Goal: Book appointment/travel/reservation

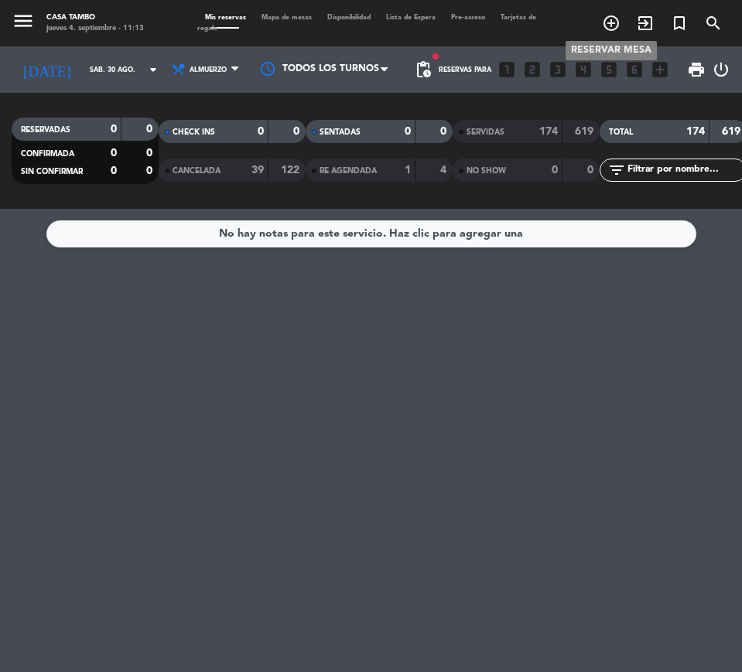
click at [612, 22] on icon "add_circle_outline" at bounding box center [611, 23] width 19 height 19
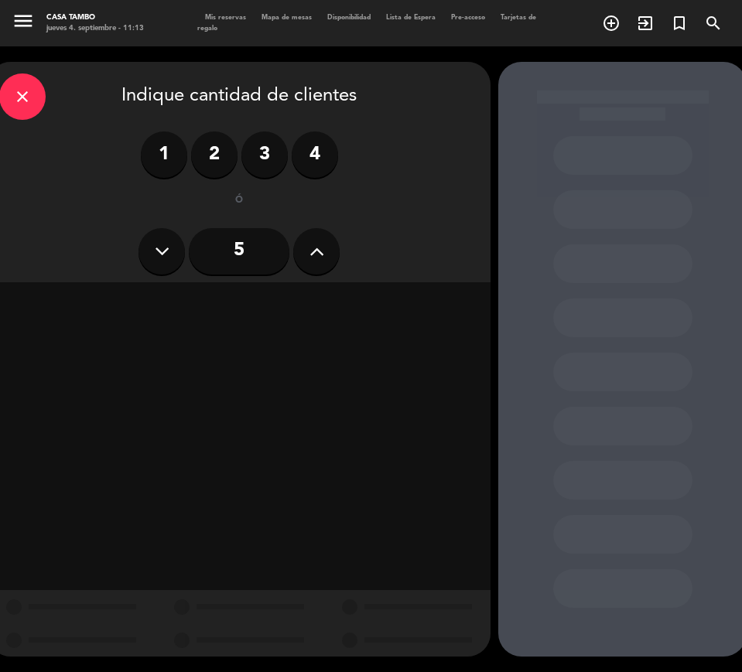
click at [323, 250] on icon at bounding box center [317, 251] width 15 height 23
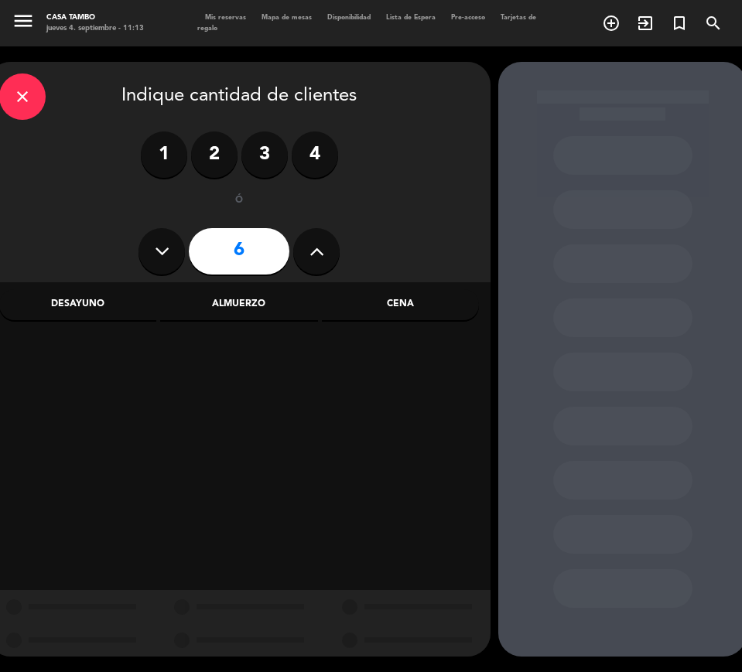
click at [323, 249] on icon at bounding box center [317, 251] width 15 height 23
click at [326, 249] on button at bounding box center [316, 251] width 46 height 46
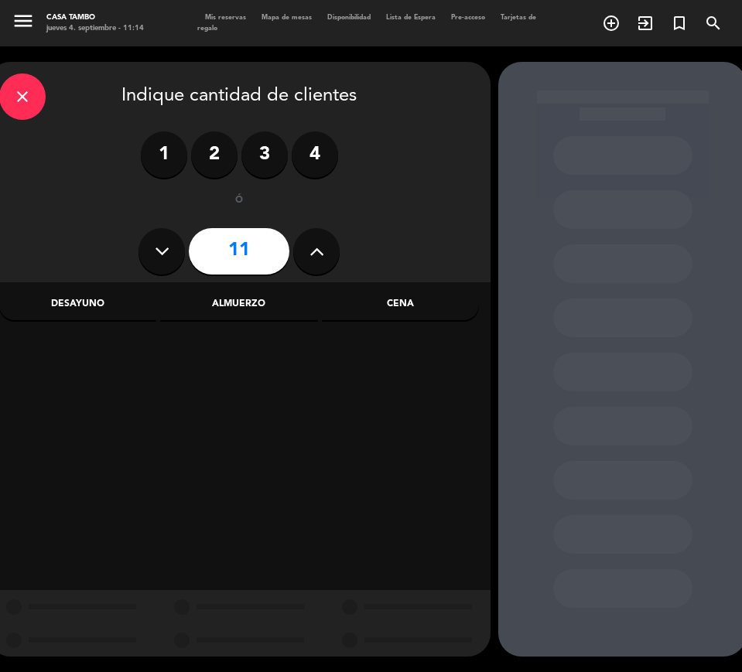
click at [326, 249] on button at bounding box center [316, 251] width 46 height 46
type input "13"
click at [320, 159] on label "4" at bounding box center [315, 155] width 46 height 46
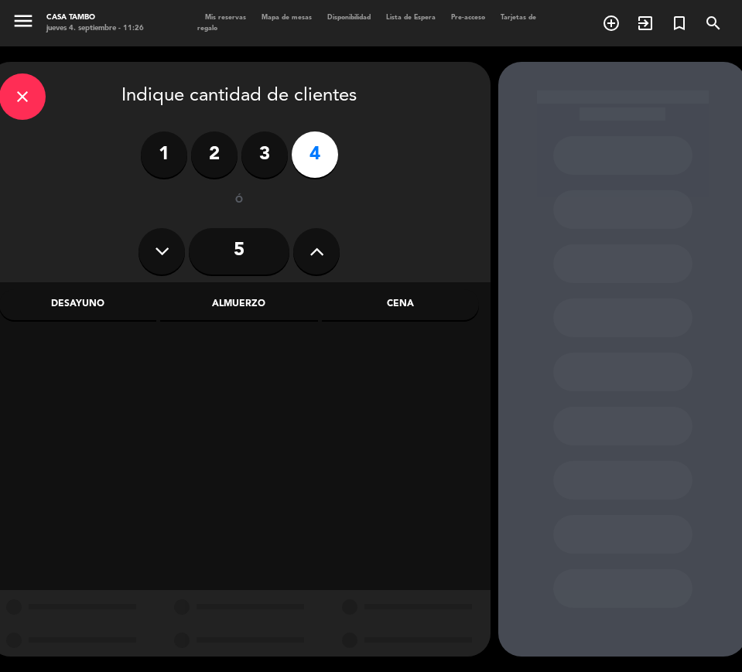
click at [316, 241] on icon at bounding box center [317, 251] width 15 height 23
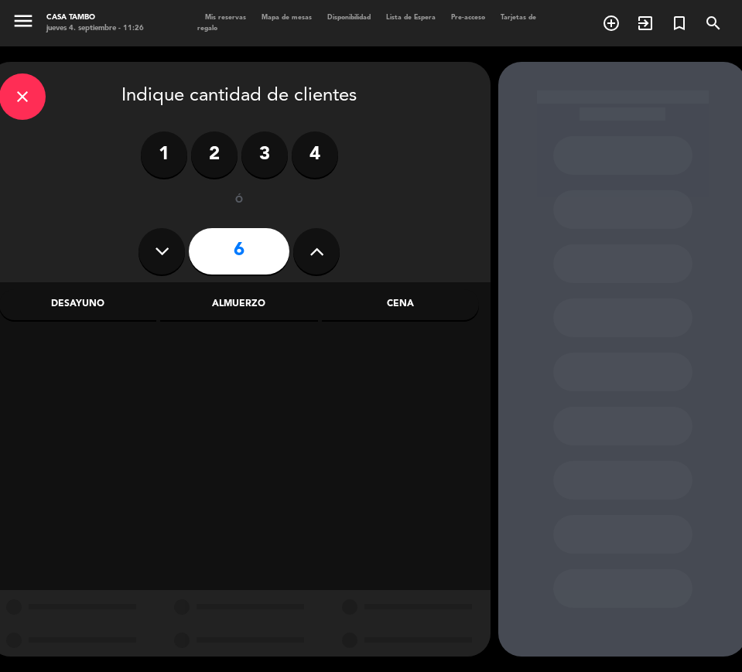
click at [277, 294] on div "Almuerzo" at bounding box center [238, 304] width 157 height 31
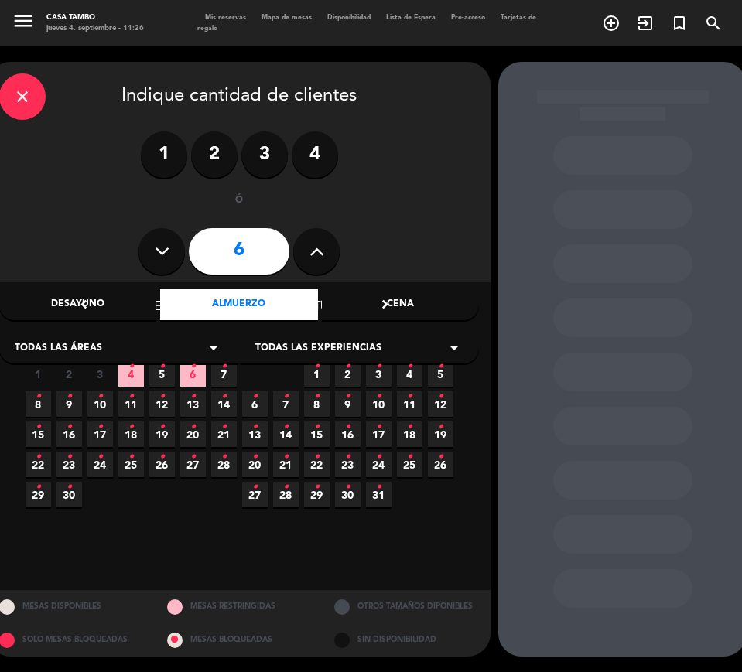
click at [316, 351] on span "Todas las experiencias" at bounding box center [318, 348] width 126 height 15
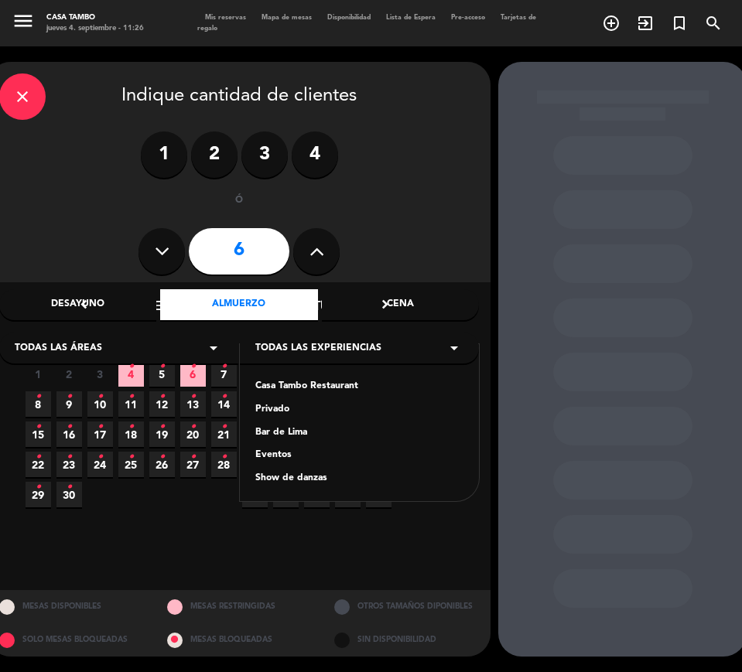
click at [281, 382] on div "Casa Tambo Restaurant" at bounding box center [359, 386] width 208 height 15
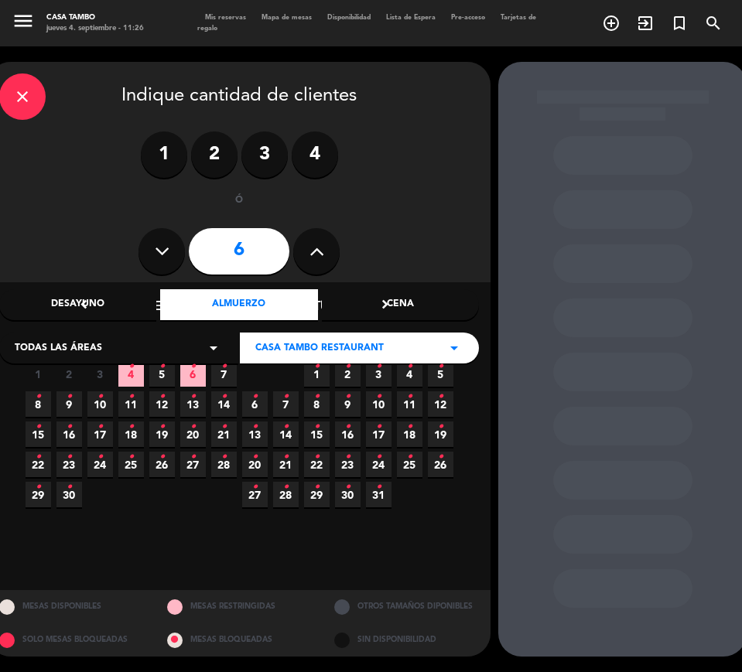
click at [160, 376] on icon "•" at bounding box center [161, 366] width 5 height 25
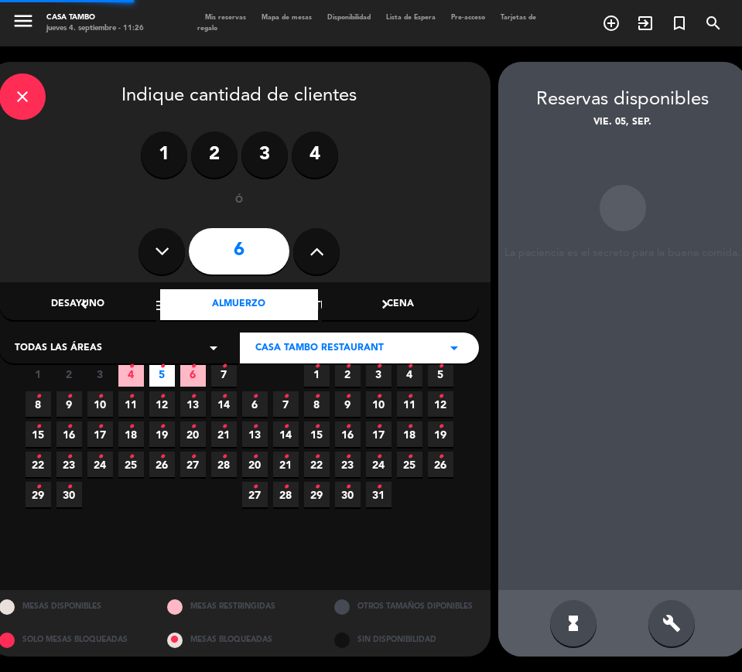
scroll to position [0, 5]
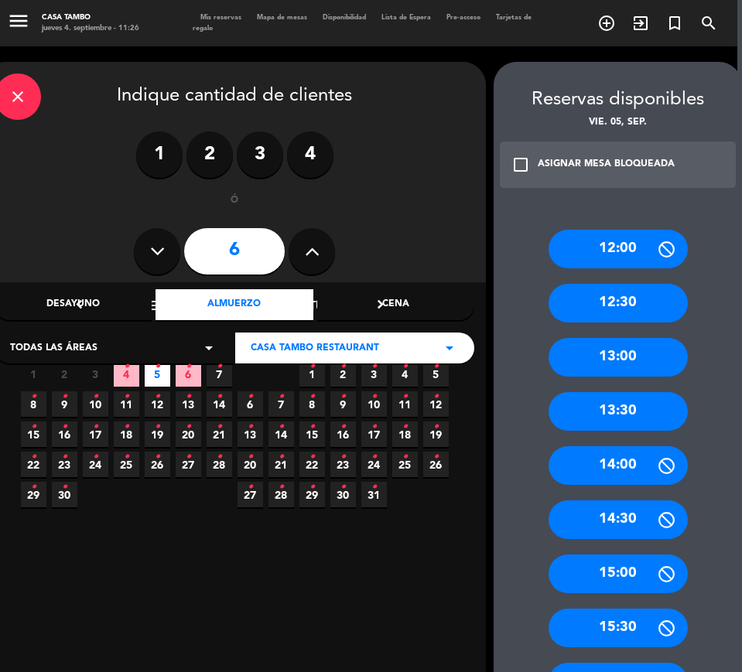
click at [639, 362] on div "13:00" at bounding box center [618, 357] width 139 height 39
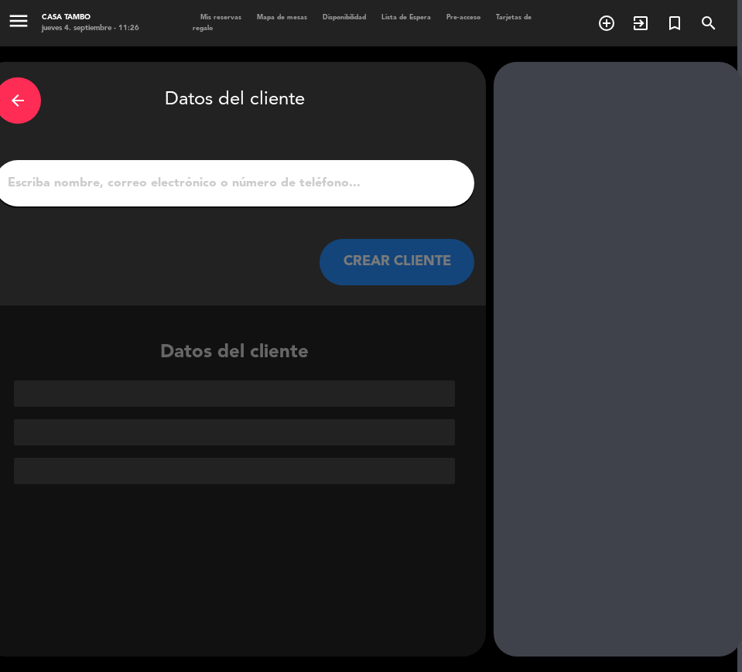
click at [436, 193] on input "1" at bounding box center [234, 184] width 457 height 22
paste input "[PERSON_NAME]"
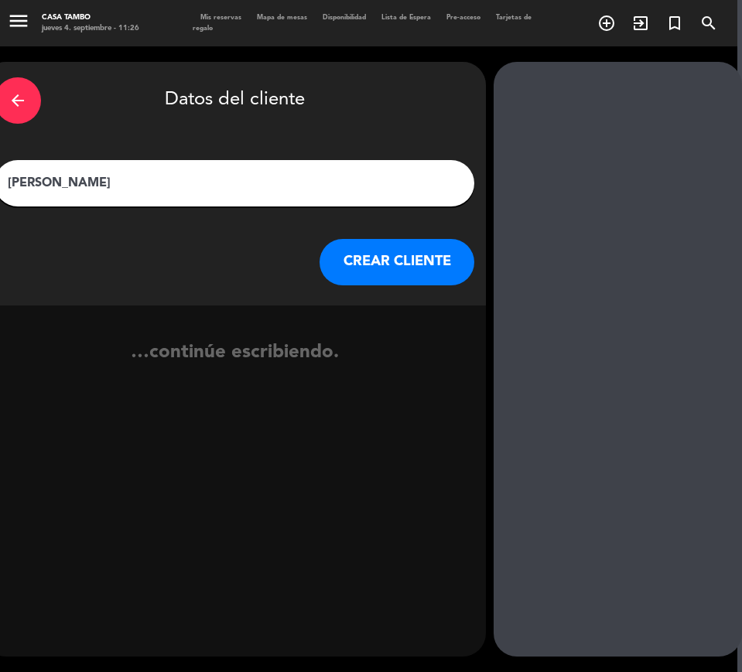
type input "[PERSON_NAME]"
click at [422, 254] on button "CREAR CLIENTE" at bounding box center [397, 262] width 155 height 46
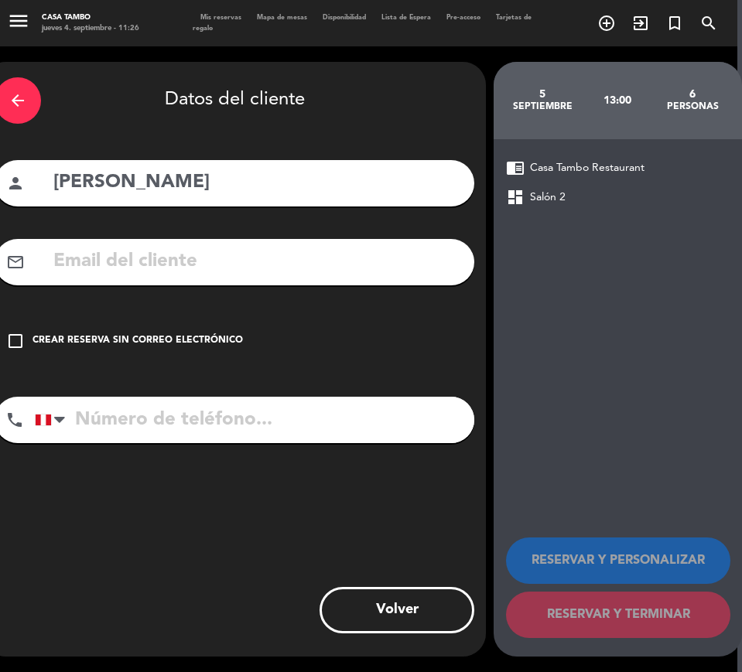
click at [176, 335] on div "Crear reserva sin correo electrónico" at bounding box center [138, 341] width 210 height 15
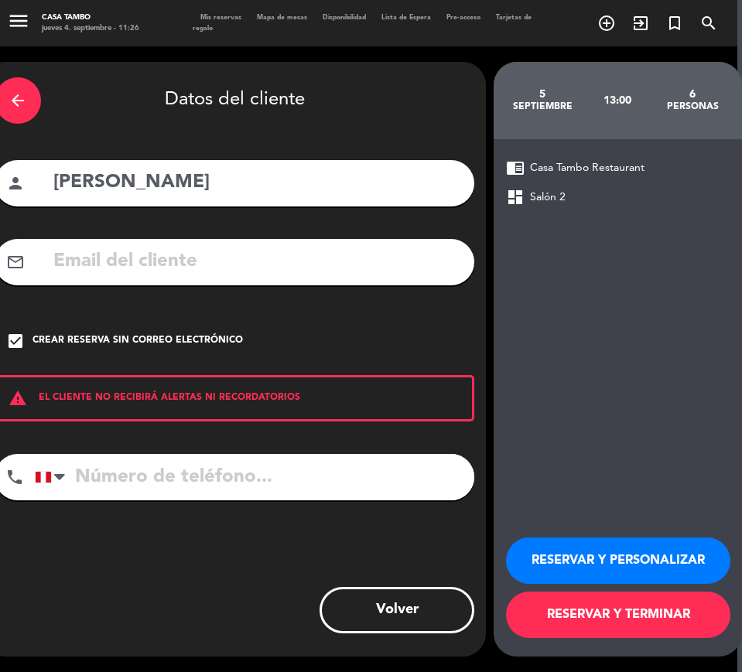
click at [226, 470] on input "tel" at bounding box center [255, 477] width 440 height 46
paste input "977119279"
type input "977119279"
click at [641, 554] on button "RESERVAR Y PERSONALIZAR" at bounding box center [618, 561] width 224 height 46
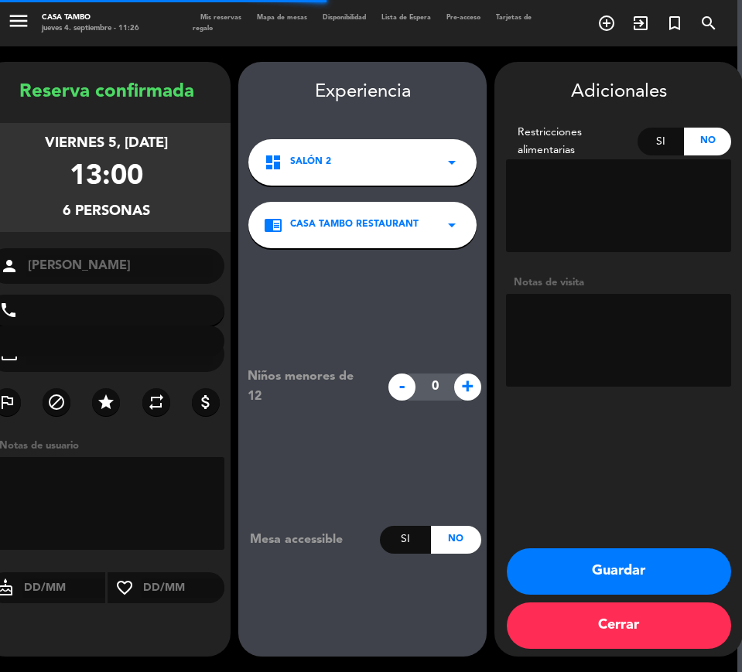
type input "[PHONE_NUMBER]"
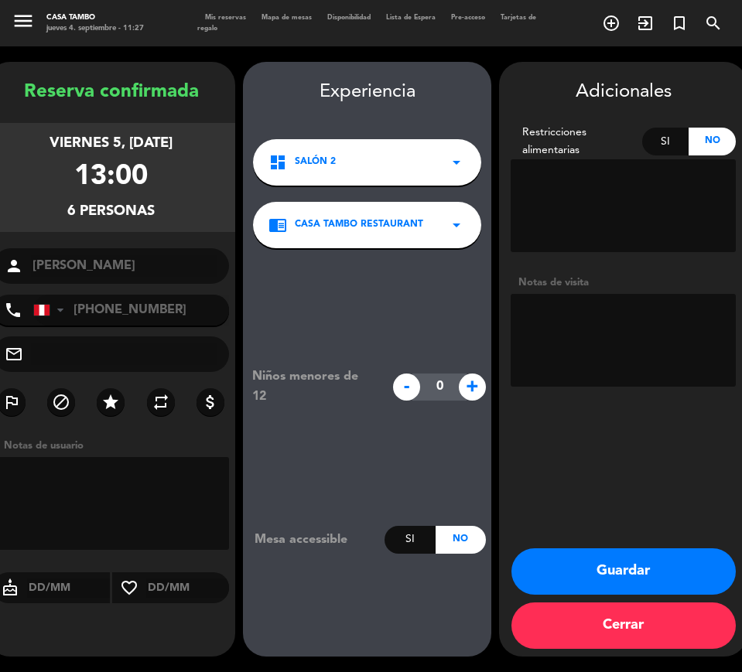
click at [630, 566] on button "Guardar" at bounding box center [624, 572] width 224 height 46
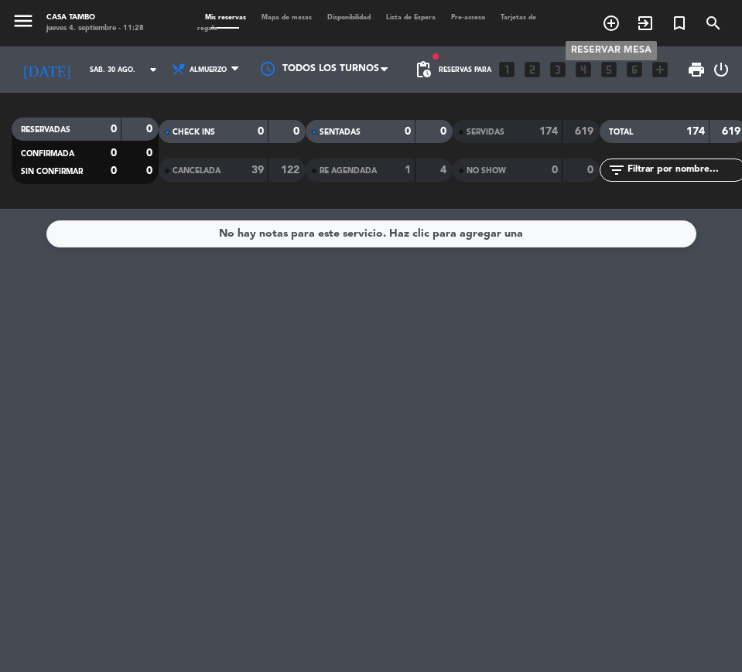
click at [605, 19] on icon "add_circle_outline" at bounding box center [611, 23] width 19 height 19
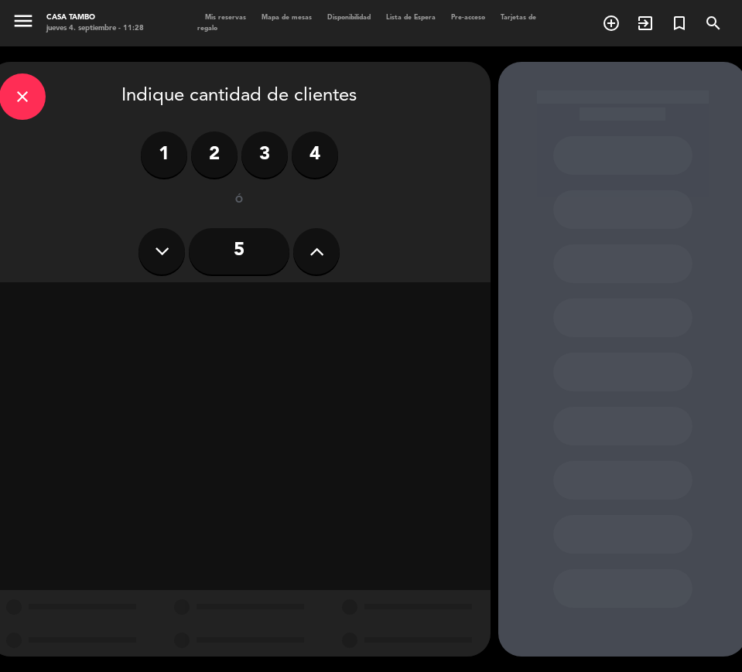
click at [319, 245] on icon at bounding box center [317, 251] width 15 height 23
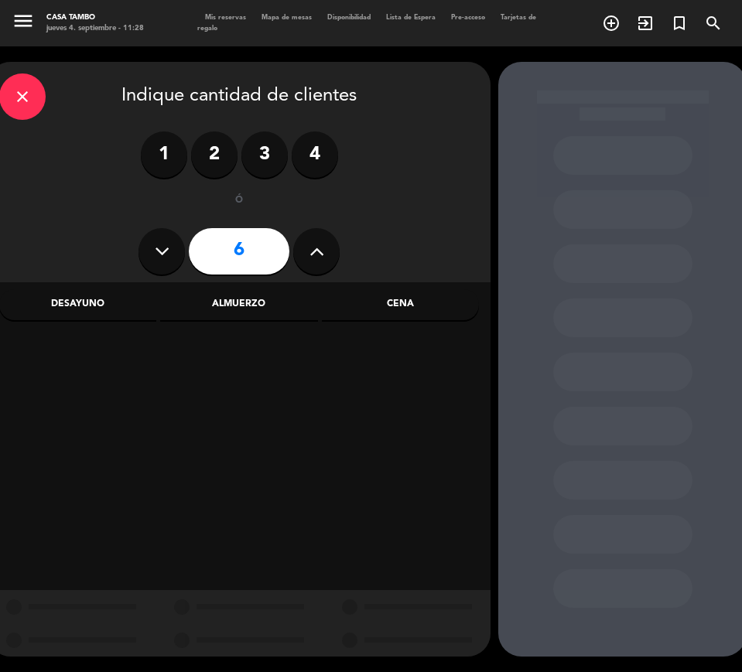
click at [319, 245] on icon at bounding box center [317, 251] width 15 height 23
type input "7"
click at [248, 293] on div "Almuerzo" at bounding box center [238, 304] width 157 height 31
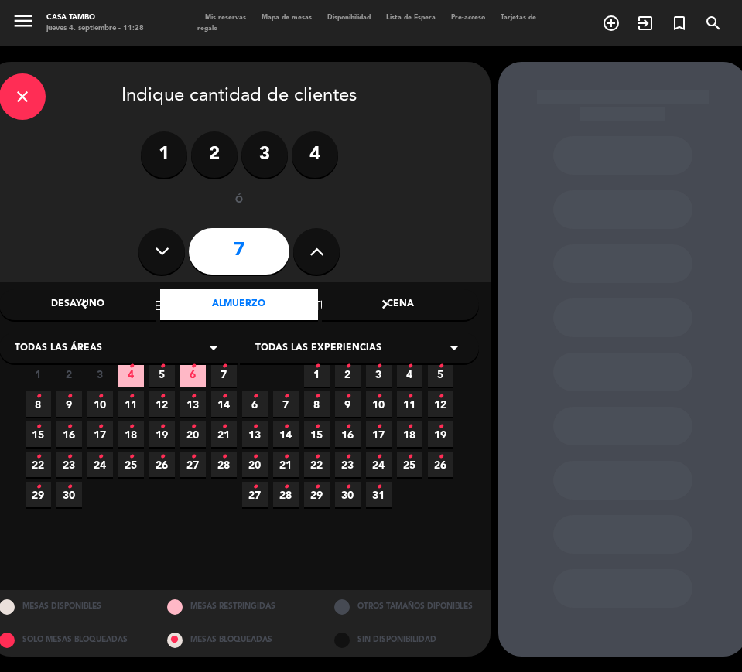
click at [343, 345] on span "Todas las experiencias" at bounding box center [318, 348] width 126 height 15
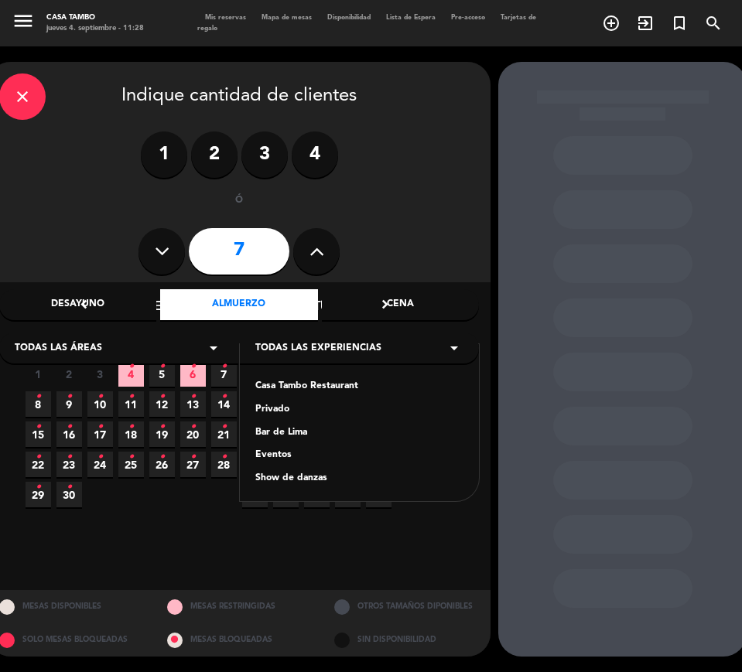
click at [324, 387] on div "Casa Tambo Restaurant" at bounding box center [359, 386] width 208 height 15
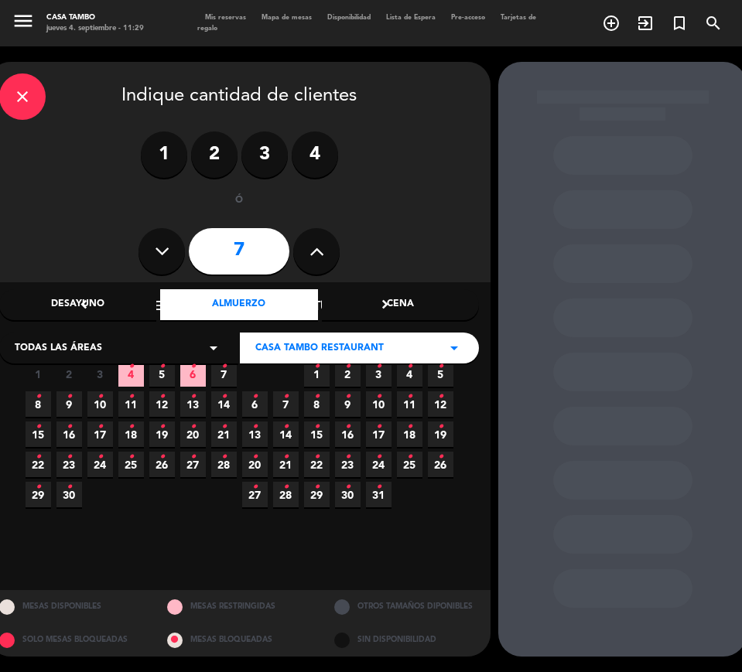
click at [163, 375] on icon "•" at bounding box center [161, 366] width 5 height 25
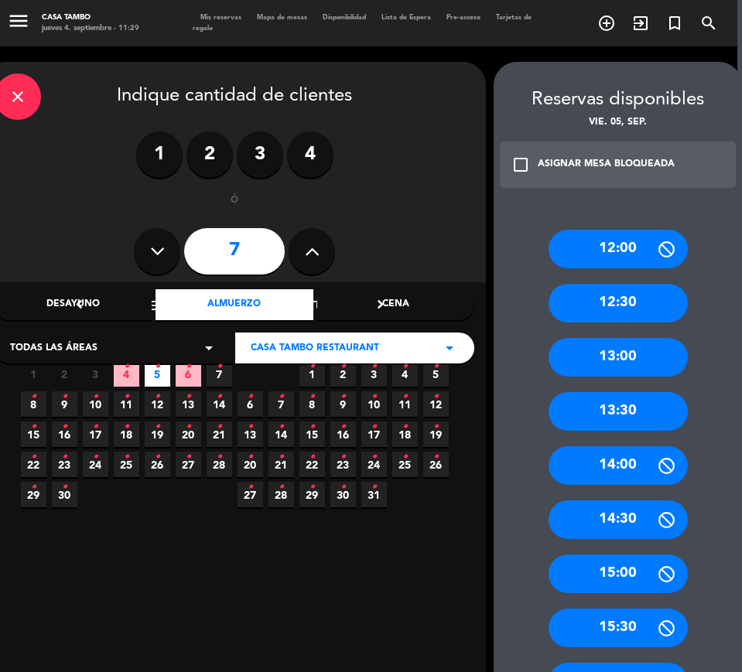
click at [657, 354] on div "13:00" at bounding box center [618, 357] width 139 height 39
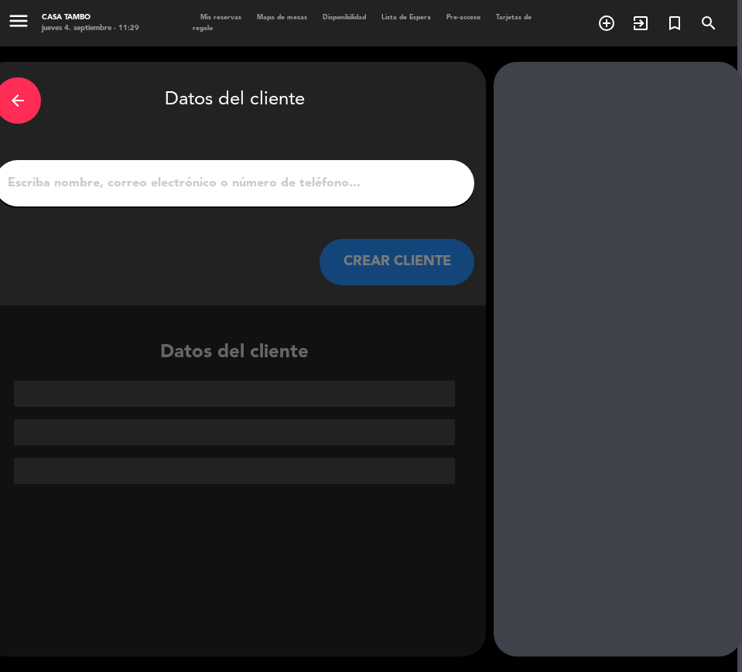
click at [14, 102] on icon "arrow_back" at bounding box center [18, 100] width 19 height 19
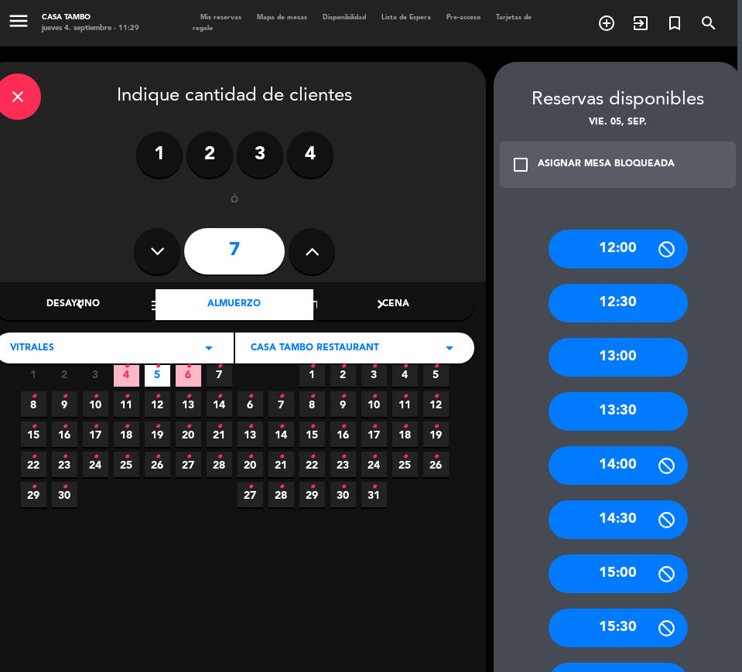
click at [156, 375] on icon "•" at bounding box center [157, 366] width 5 height 25
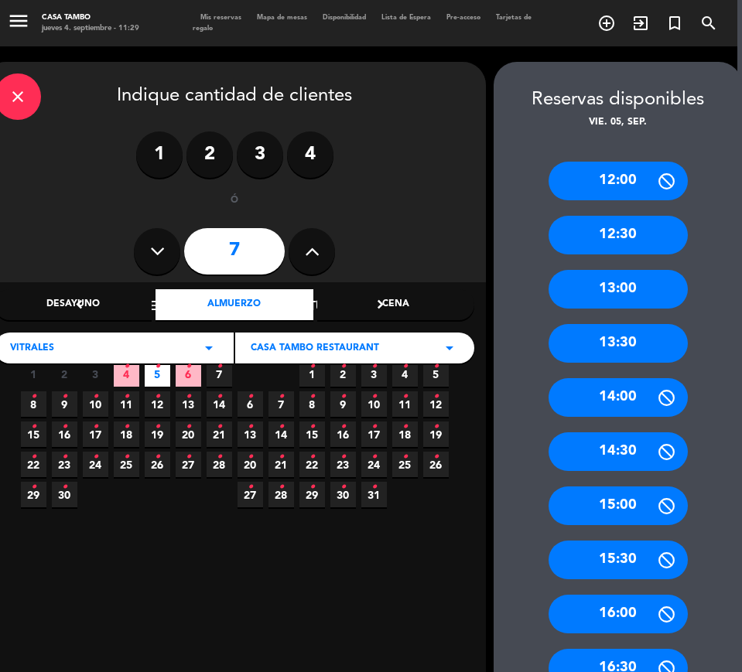
click at [215, 343] on icon "arrow_drop_down" at bounding box center [209, 348] width 19 height 19
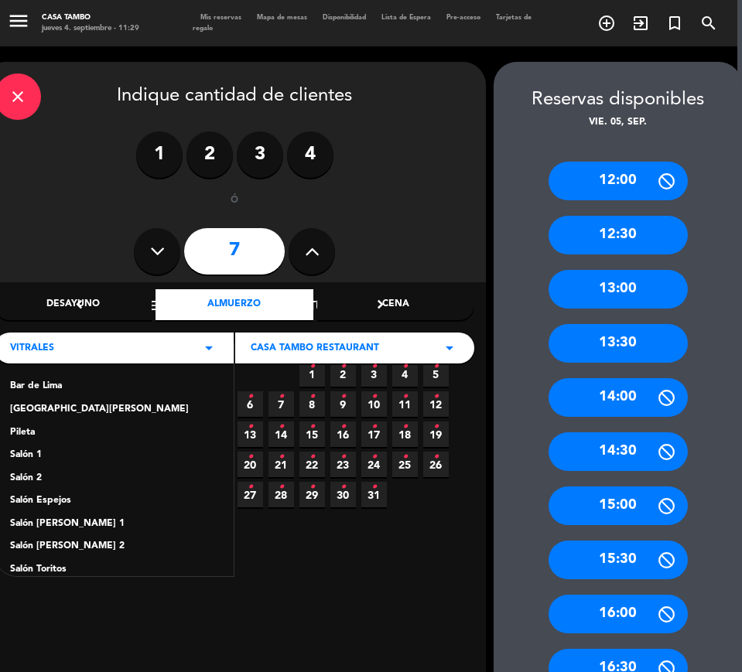
click at [57, 538] on div "Bar de [GEOGRAPHIC_DATA] [PERSON_NAME] Pileta Salón 1 Salón 2 Salón Espejos Sal…" at bounding box center [114, 460] width 239 height 232
click at [56, 542] on div "Salón [PERSON_NAME] 2" at bounding box center [114, 546] width 208 height 15
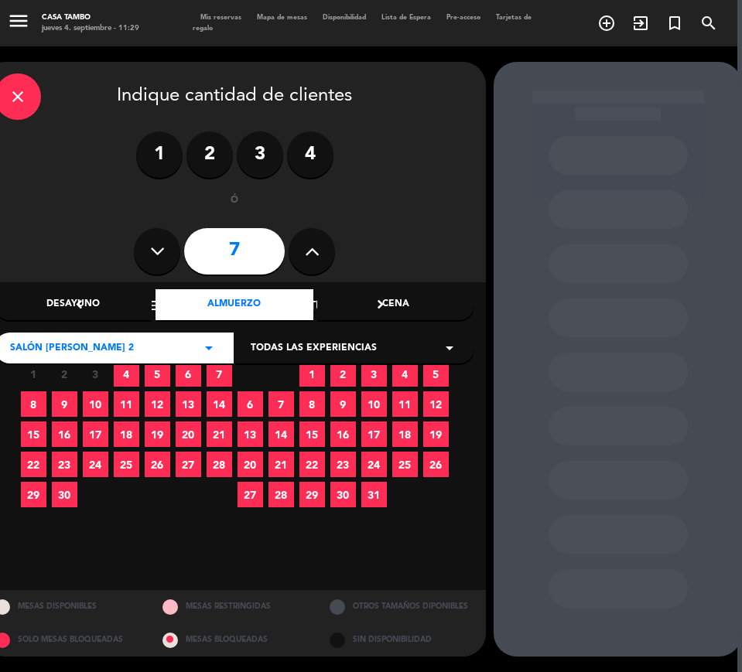
click at [423, 346] on div "Todas las experiencias arrow_drop_down" at bounding box center [354, 348] width 239 height 31
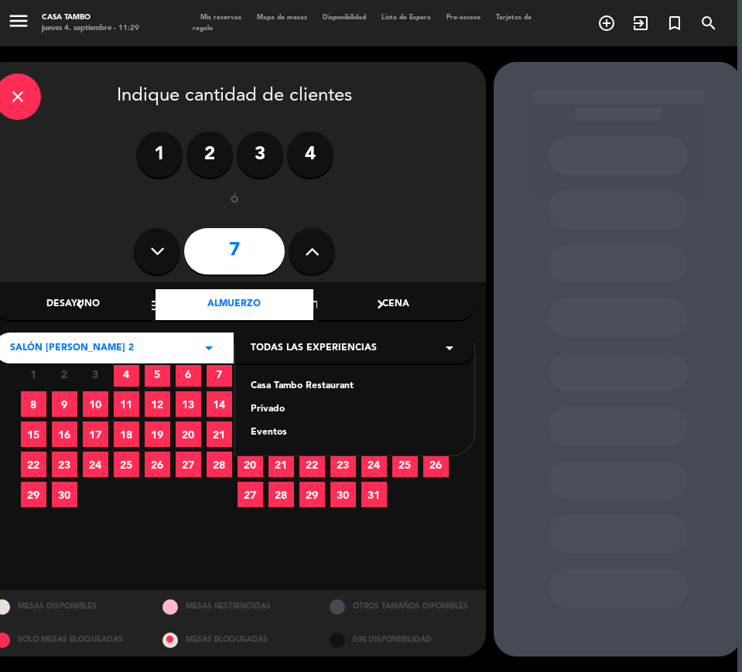
click at [267, 405] on div "Privado" at bounding box center [355, 409] width 208 height 15
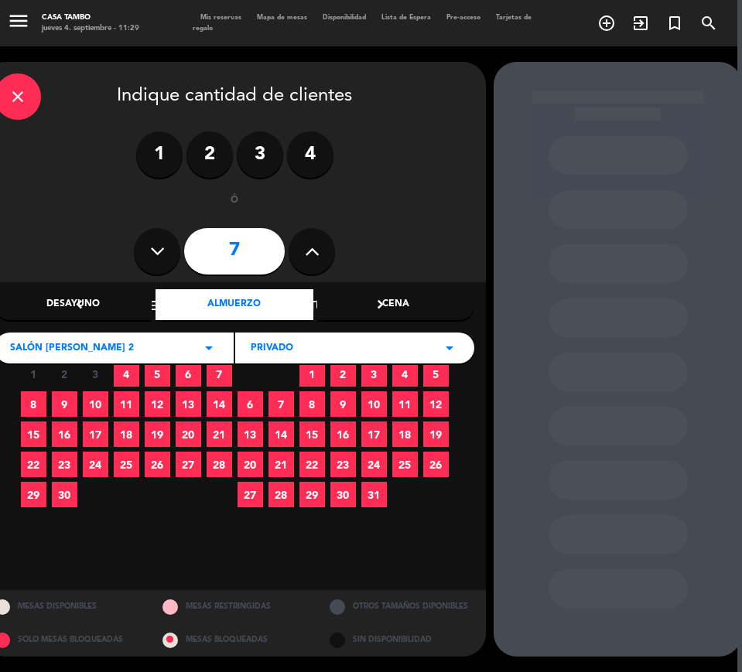
click at [156, 371] on span "5" at bounding box center [158, 374] width 26 height 26
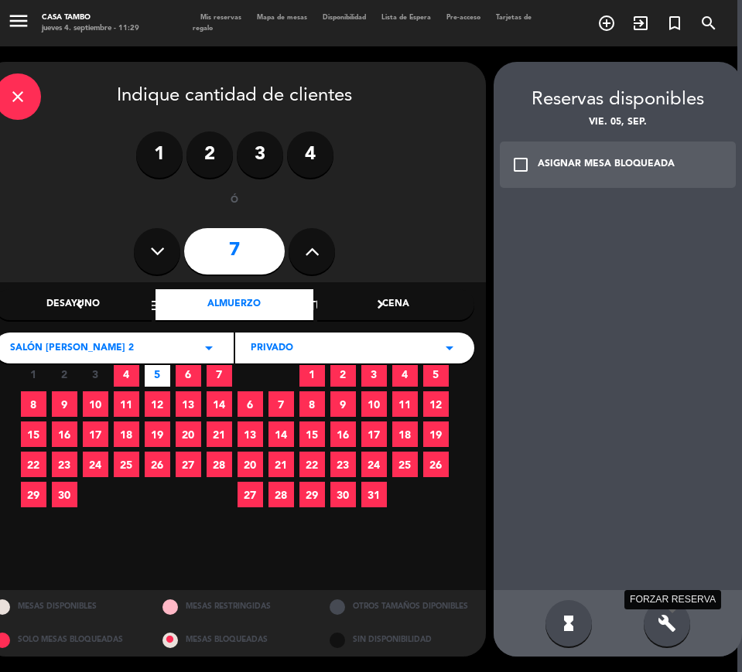
click at [670, 623] on icon "build" at bounding box center [667, 623] width 19 height 19
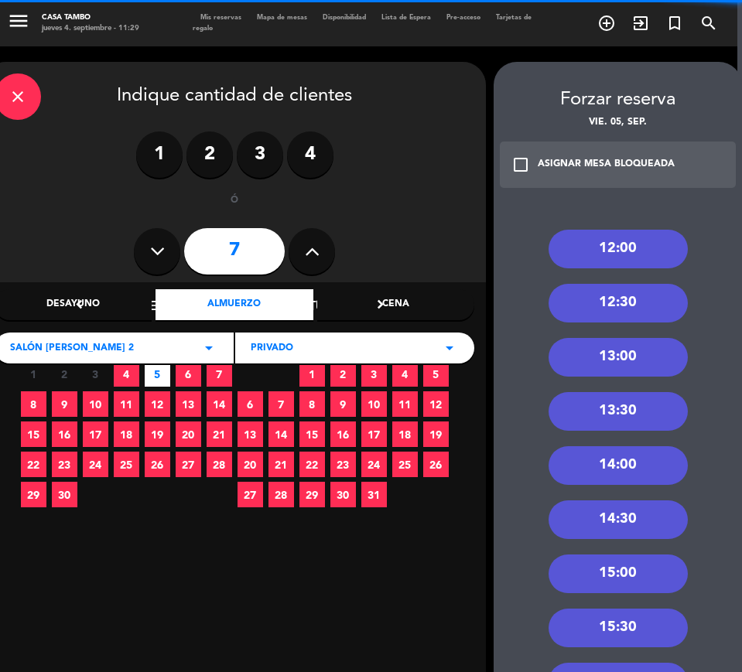
click at [642, 357] on div "13:00" at bounding box center [618, 357] width 139 height 39
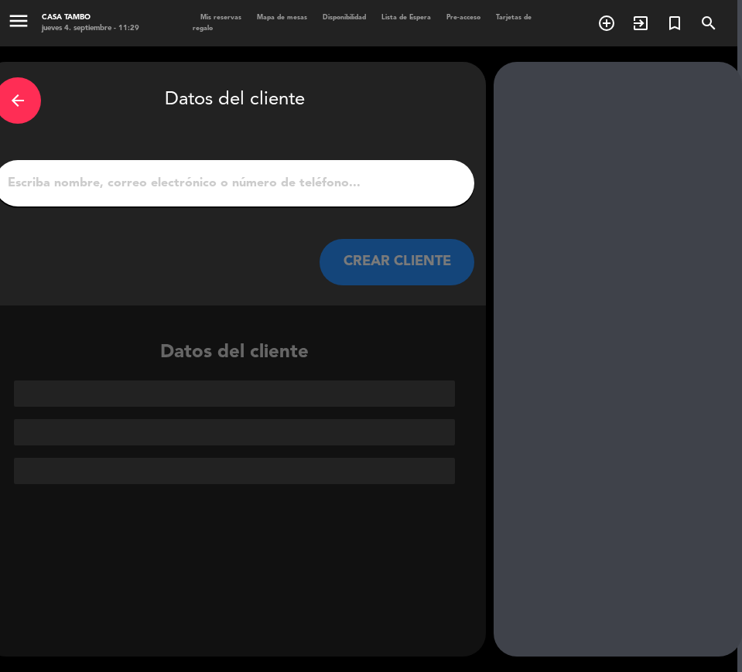
click at [407, 179] on input "1" at bounding box center [234, 184] width 457 height 22
paste input "[PERSON_NAME] de Huawei"
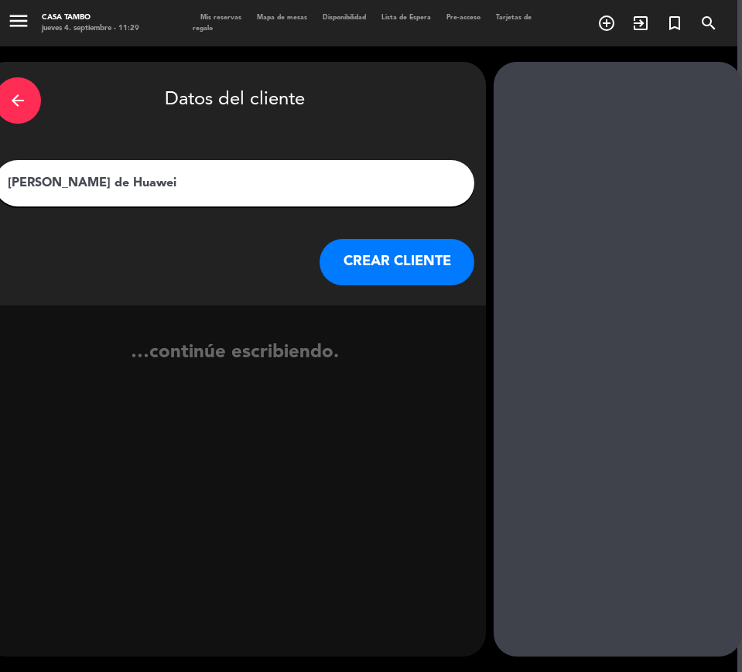
drag, startPoint x: 93, startPoint y: 185, endPoint x: 107, endPoint y: 185, distance: 13.9
click at [107, 185] on input "[PERSON_NAME] de Huawei" at bounding box center [234, 184] width 457 height 22
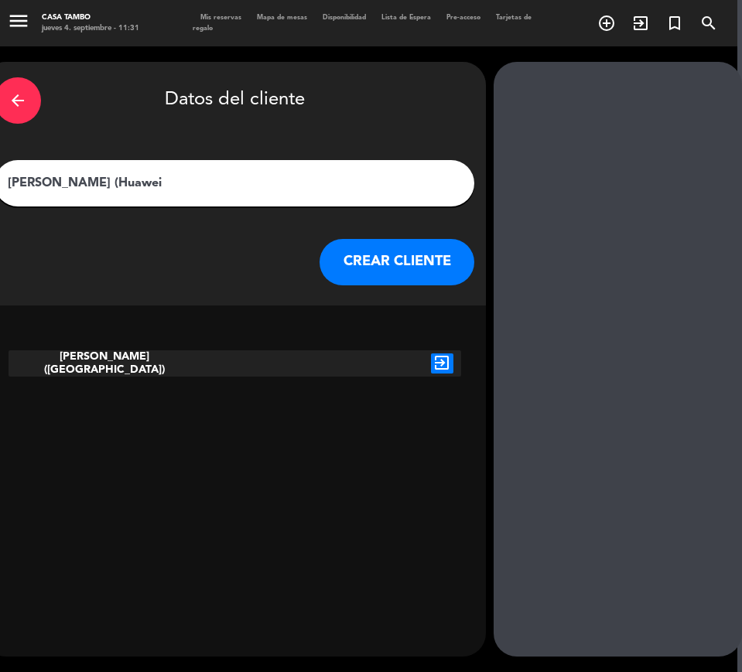
click at [361, 166] on div "[PERSON_NAME] (Huawei" at bounding box center [235, 183] width 480 height 46
click at [361, 176] on input "[PERSON_NAME] (Huawei" at bounding box center [234, 184] width 457 height 22
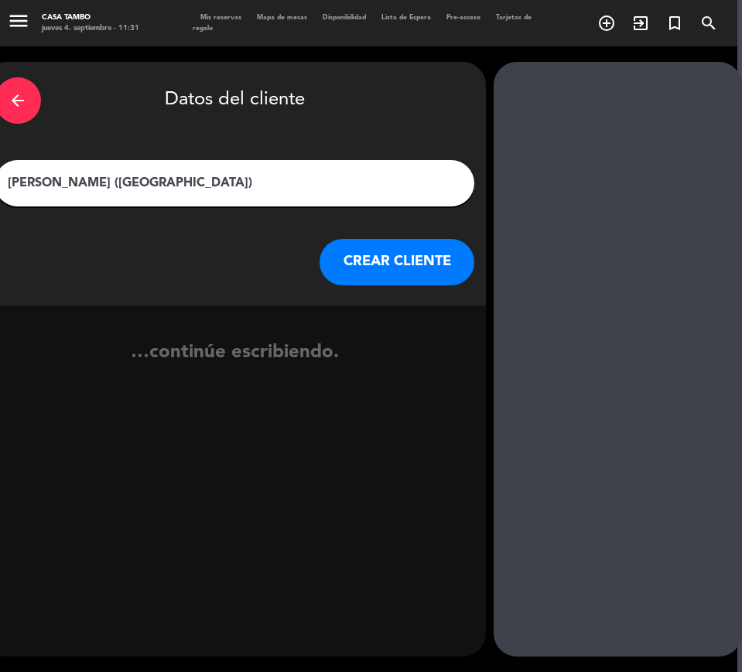
type input "[PERSON_NAME] ([GEOGRAPHIC_DATA])"
click at [440, 253] on button "CREAR CLIENTE" at bounding box center [397, 262] width 155 height 46
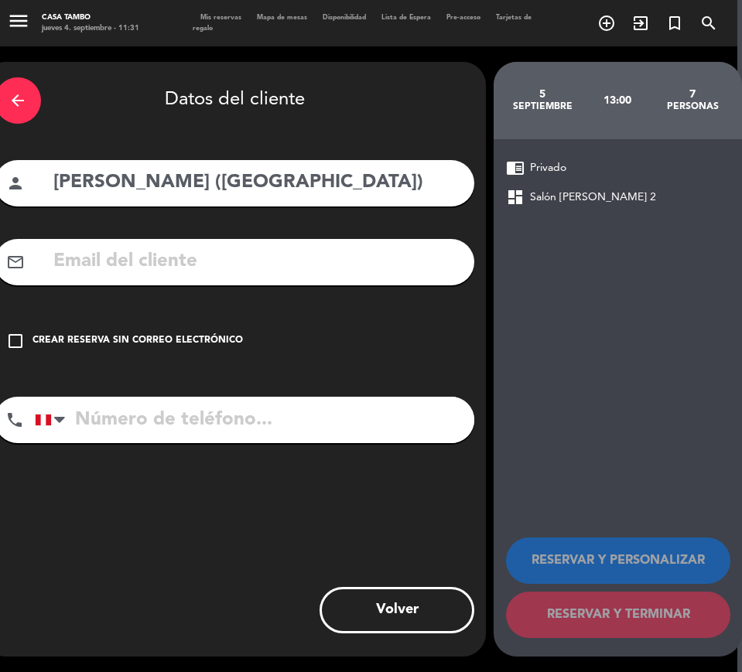
click at [155, 334] on div "Crear reserva sin correo electrónico" at bounding box center [138, 341] width 210 height 15
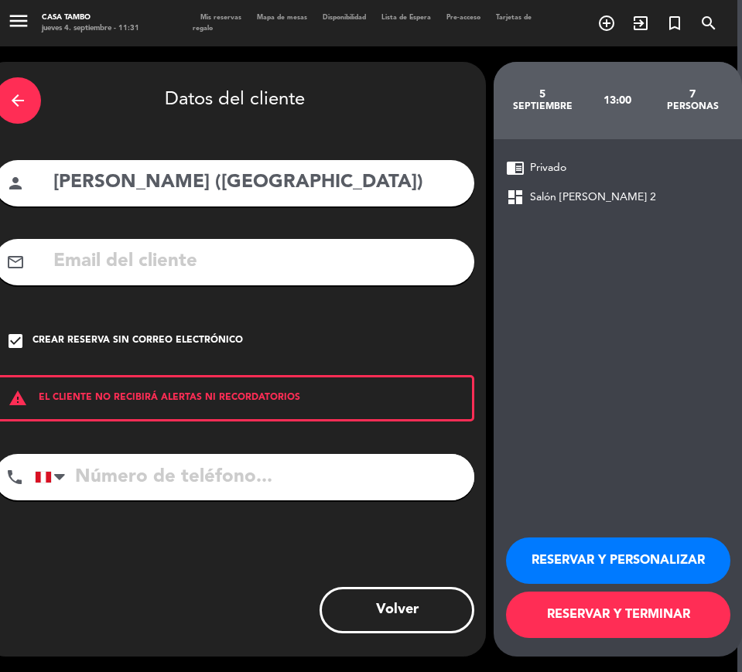
click at [662, 547] on button "RESERVAR Y PERSONALIZAR" at bounding box center [618, 561] width 224 height 46
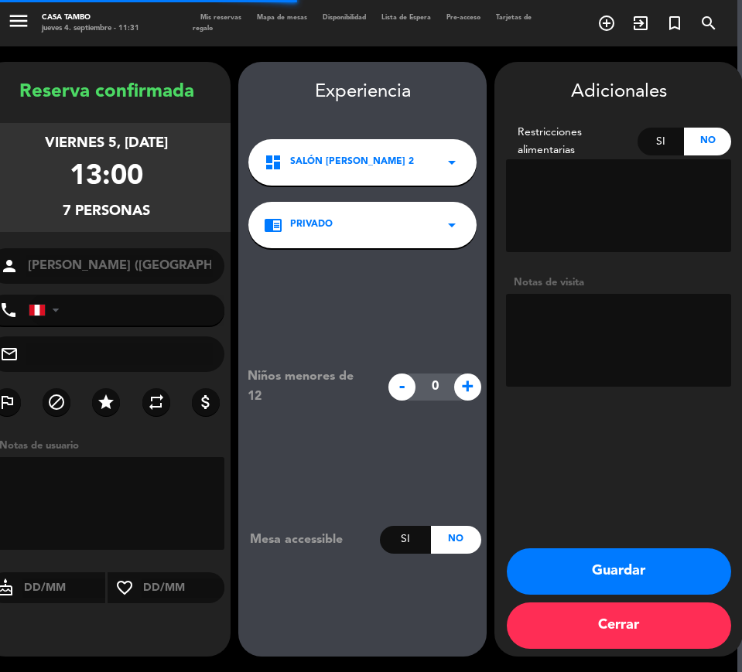
scroll to position [0, 0]
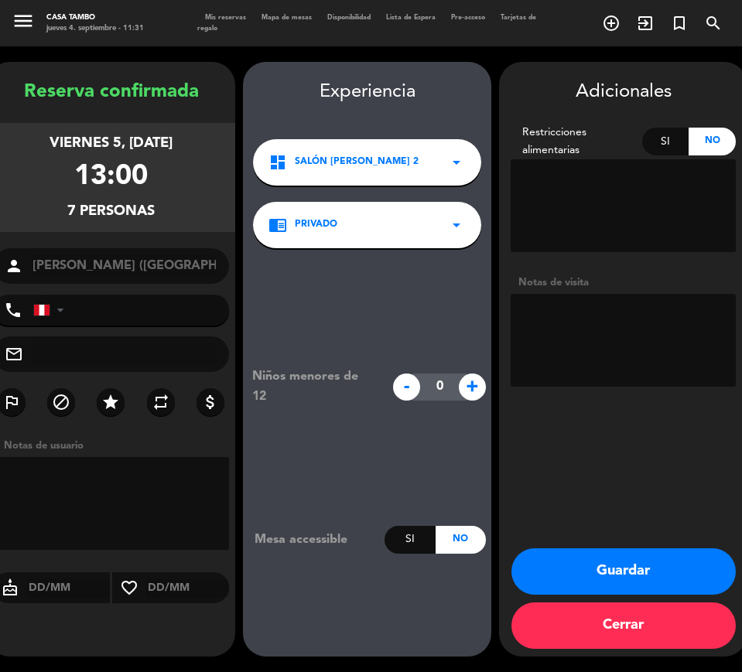
click at [677, 337] on textarea at bounding box center [623, 340] width 225 height 93
type textarea "Reserva de [PERSON_NAME]"
click at [662, 572] on button "Guardar" at bounding box center [624, 572] width 224 height 46
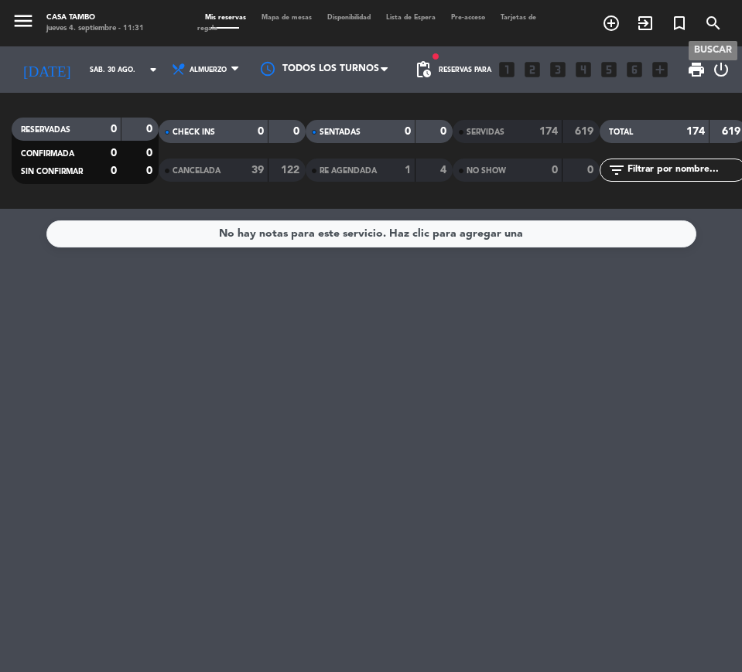
click at [719, 22] on icon "search" at bounding box center [713, 23] width 19 height 19
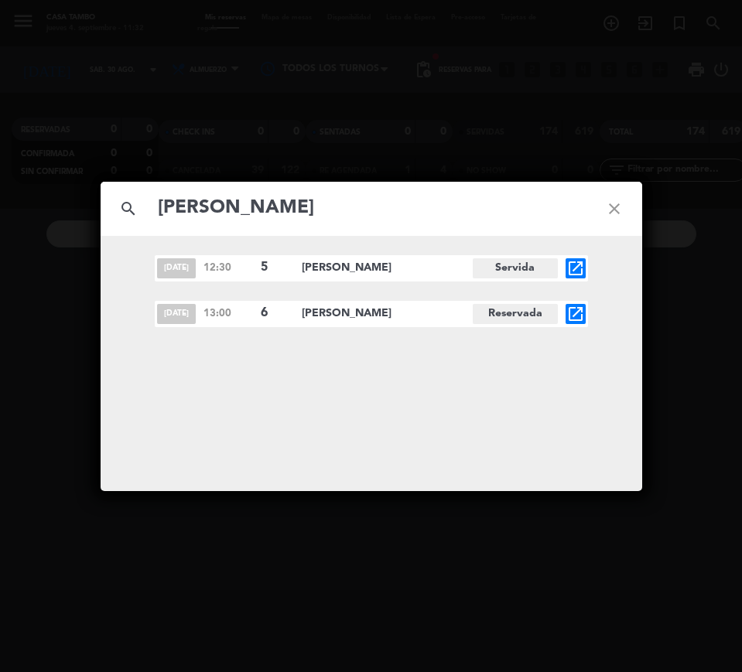
type input "[PERSON_NAME]"
click at [575, 316] on icon "open_in_new" at bounding box center [575, 314] width 19 height 19
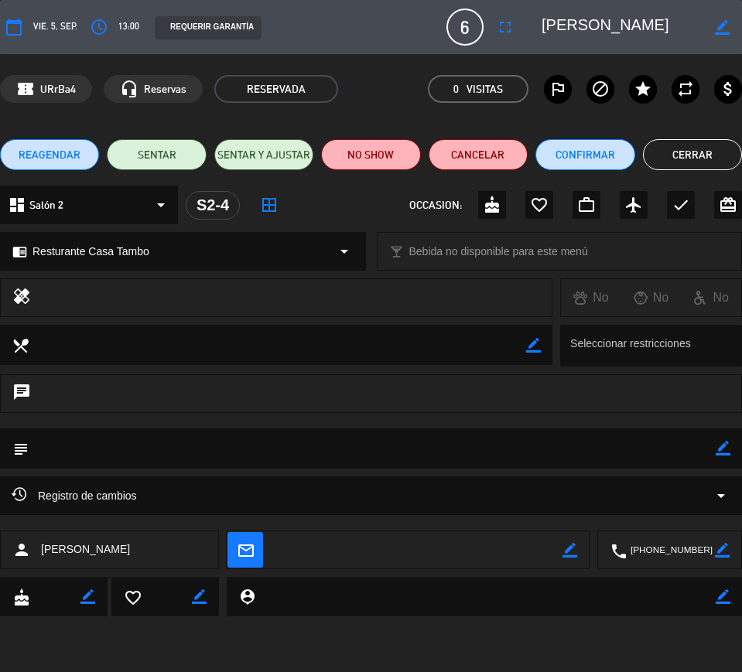
click at [720, 447] on icon "border_color" at bounding box center [723, 448] width 15 height 15
click at [608, 454] on textarea at bounding box center [372, 448] width 687 height 39
type textarea "Reserva de [PERSON_NAME]"
click at [727, 447] on icon at bounding box center [723, 448] width 15 height 15
click at [689, 145] on button "Cerrar" at bounding box center [692, 154] width 99 height 31
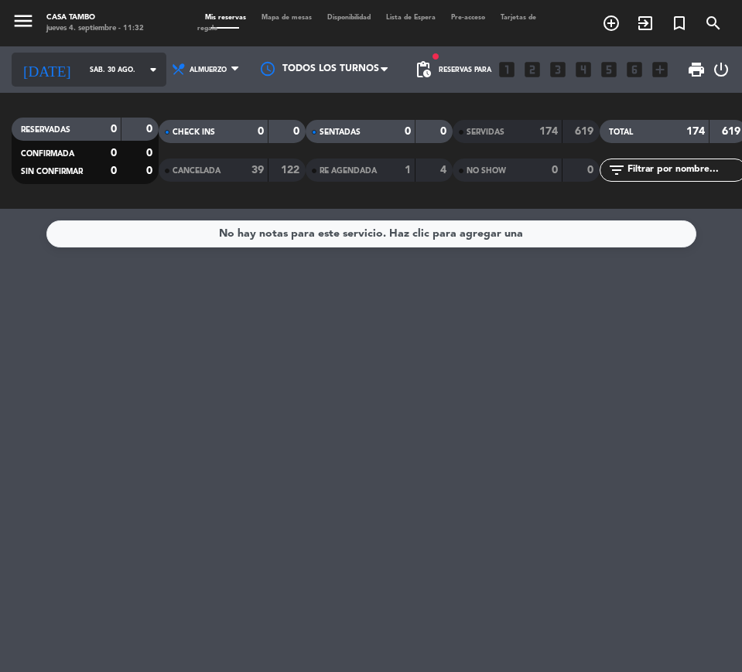
click at [82, 70] on input "sáb. 30 ago." at bounding box center [131, 70] width 98 height 24
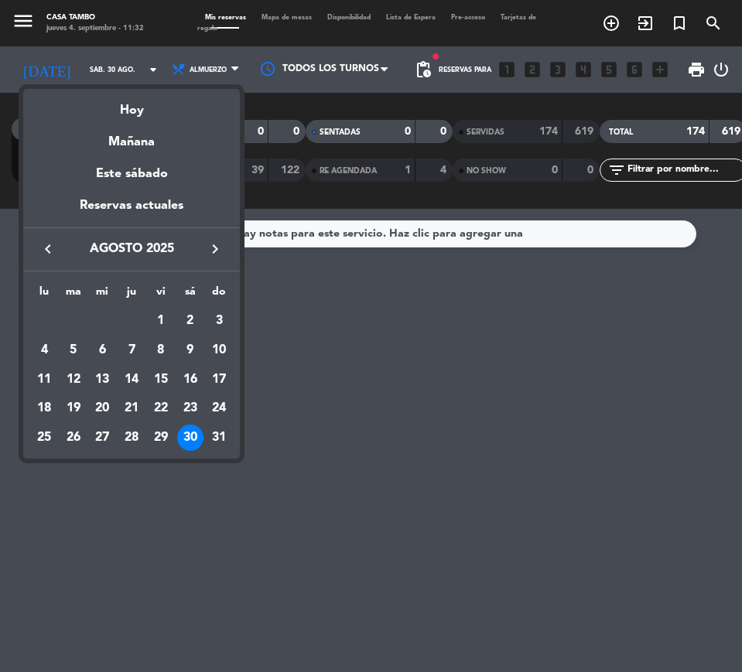
click at [219, 248] on icon "keyboard_arrow_right" at bounding box center [215, 249] width 19 height 19
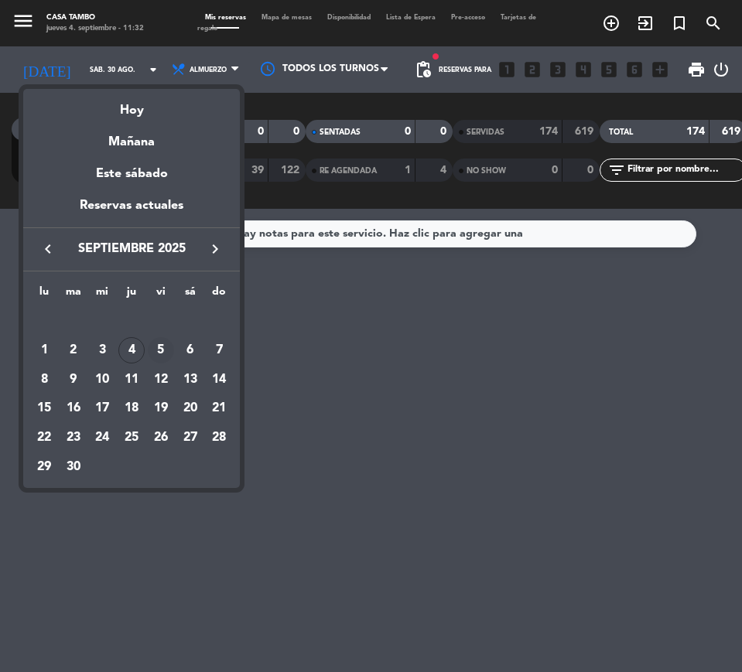
click at [162, 344] on div "5" at bounding box center [161, 350] width 26 height 26
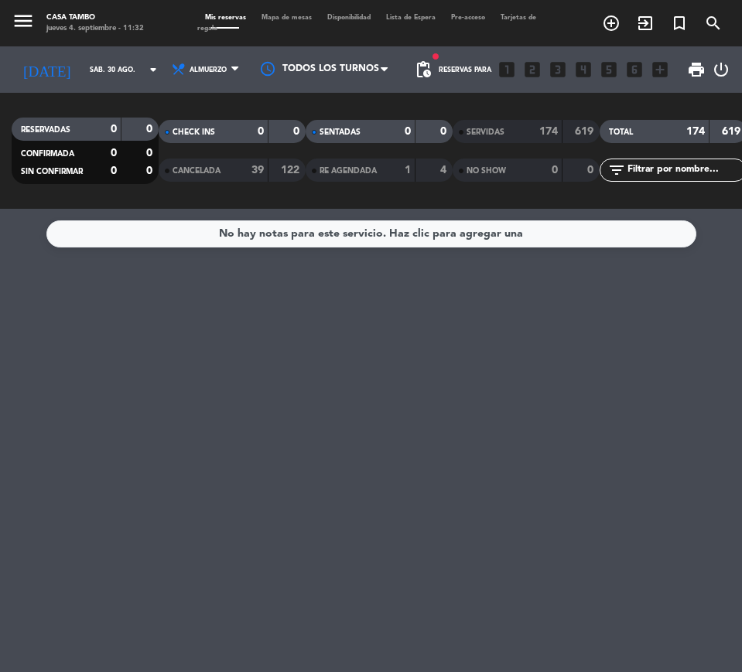
type input "vie. [DATE]"
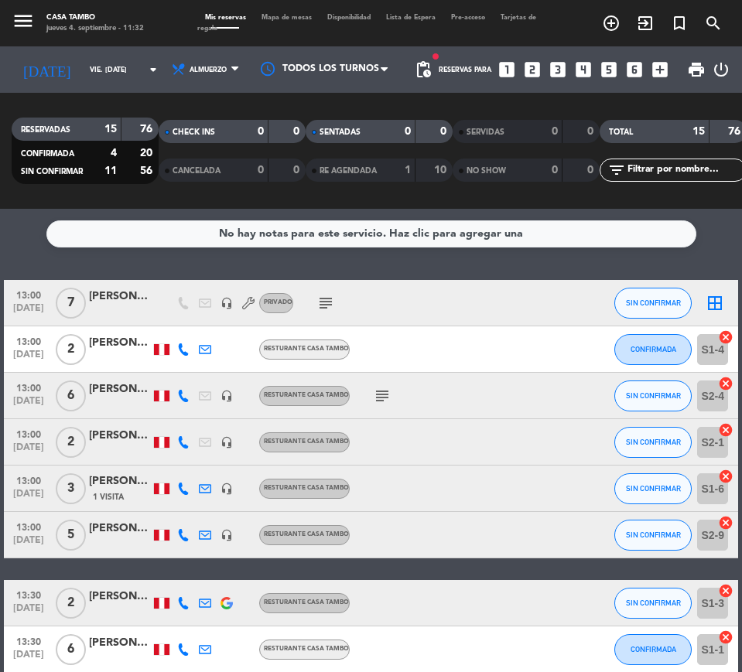
click at [327, 300] on icon "subject" at bounding box center [326, 303] width 19 height 19
click at [147, 298] on div "[PERSON_NAME] ([GEOGRAPHIC_DATA])" at bounding box center [120, 297] width 62 height 18
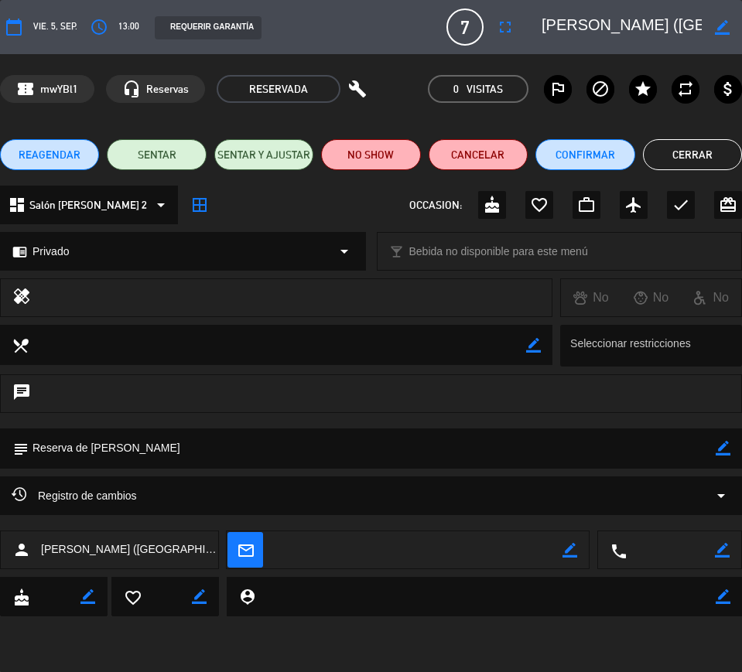
click at [722, 443] on icon "border_color" at bounding box center [723, 448] width 15 height 15
click at [29, 450] on textarea at bounding box center [372, 448] width 687 height 39
type textarea "[PERSON_NAME] 2 - Reserva de [PERSON_NAME]"
click at [724, 443] on icon at bounding box center [723, 448] width 15 height 15
click at [702, 149] on button "Cerrar" at bounding box center [692, 154] width 99 height 31
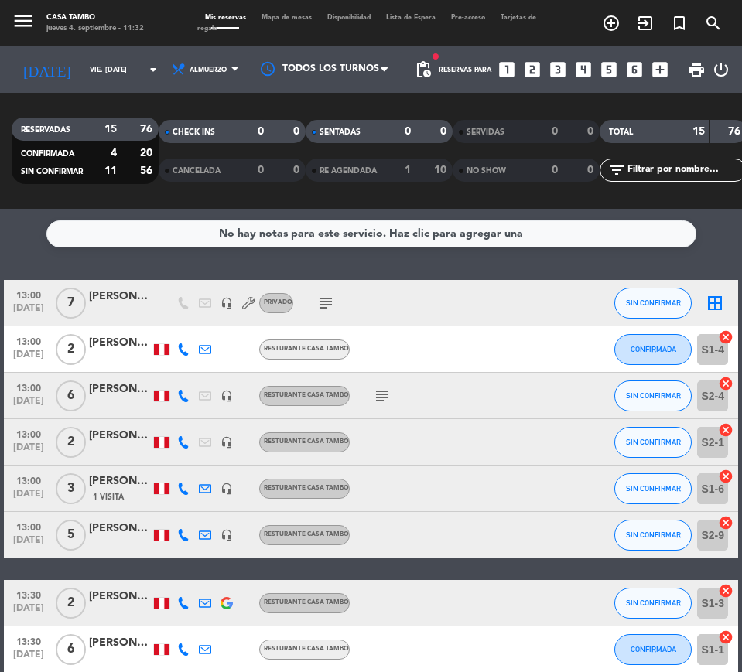
click at [339, 299] on div "subject" at bounding box center [358, 303] width 130 height 46
click at [334, 304] on icon "subject" at bounding box center [326, 303] width 19 height 19
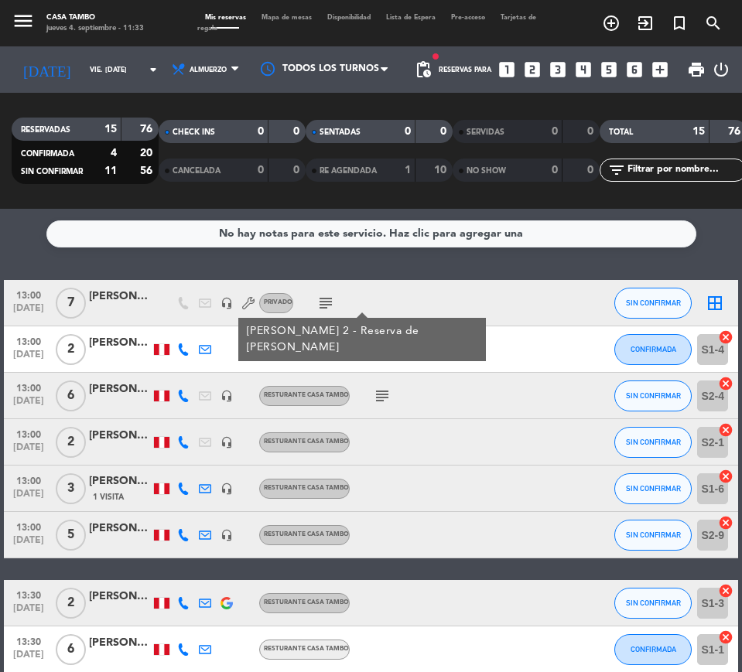
click at [489, 346] on div at bounding box center [501, 350] width 42 height 46
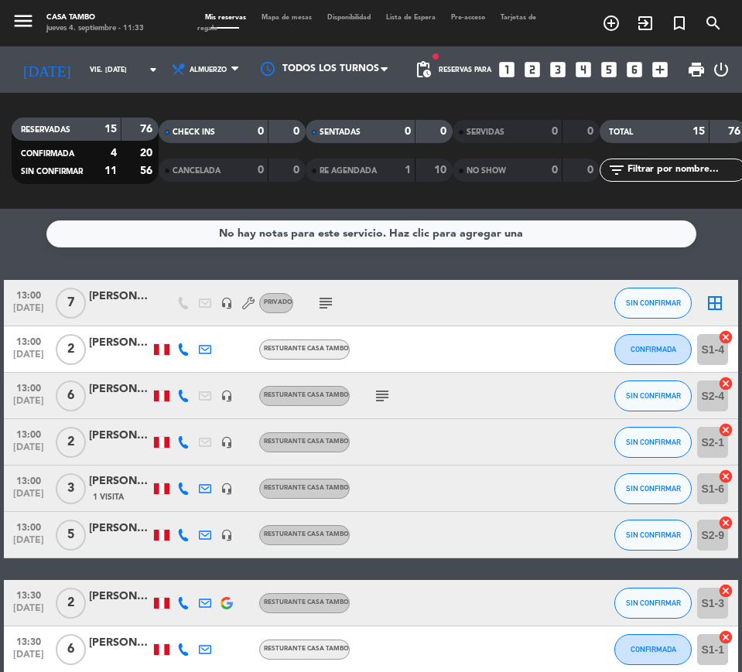
click at [375, 399] on icon "subject" at bounding box center [382, 396] width 19 height 19
click at [421, 502] on div at bounding box center [415, 489] width 130 height 46
click at [356, 302] on div "subject" at bounding box center [358, 303] width 130 height 46
click at [134, 293] on div "[PERSON_NAME] ([GEOGRAPHIC_DATA])" at bounding box center [120, 297] width 62 height 18
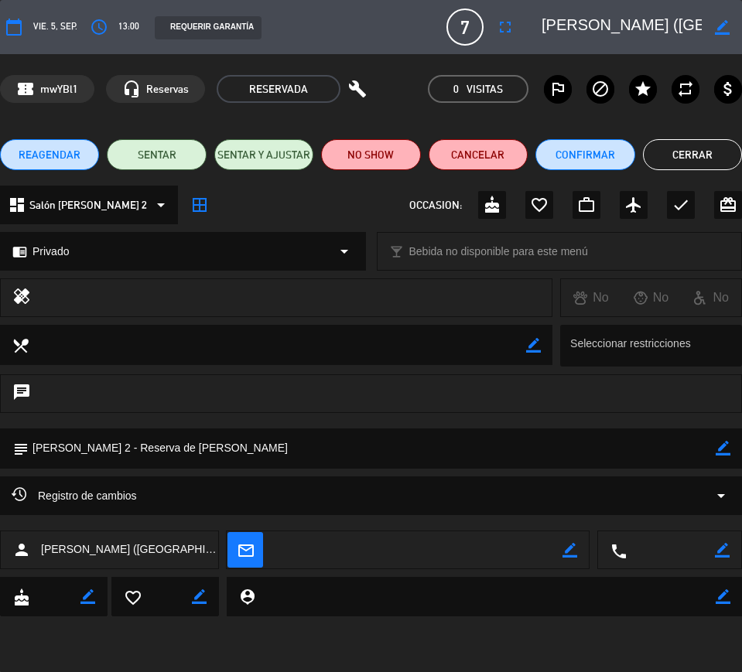
click at [63, 151] on span "REAGENDAR" at bounding box center [50, 155] width 62 height 16
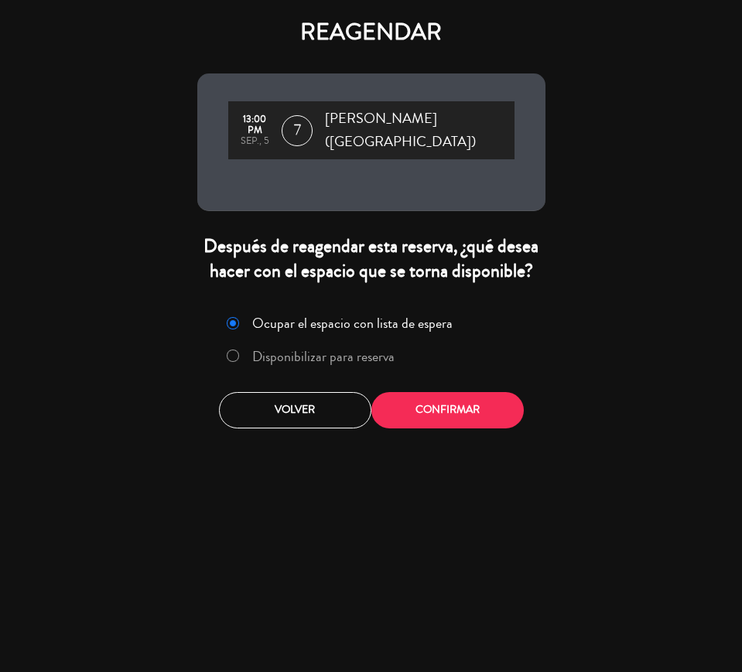
click at [380, 350] on label "Disponibilizar para reserva" at bounding box center [323, 357] width 142 height 14
click at [475, 392] on button "Confirmar" at bounding box center [447, 410] width 152 height 36
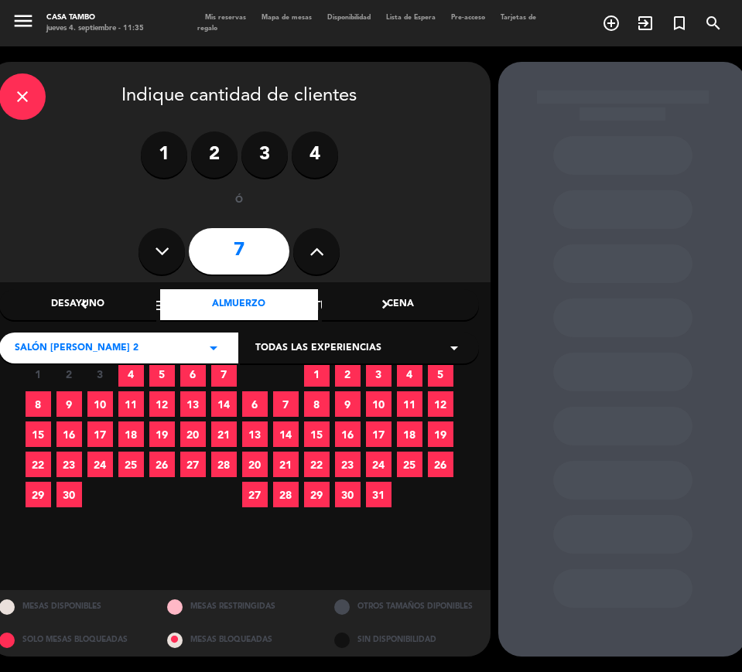
click at [135, 372] on span "4" at bounding box center [131, 374] width 26 height 26
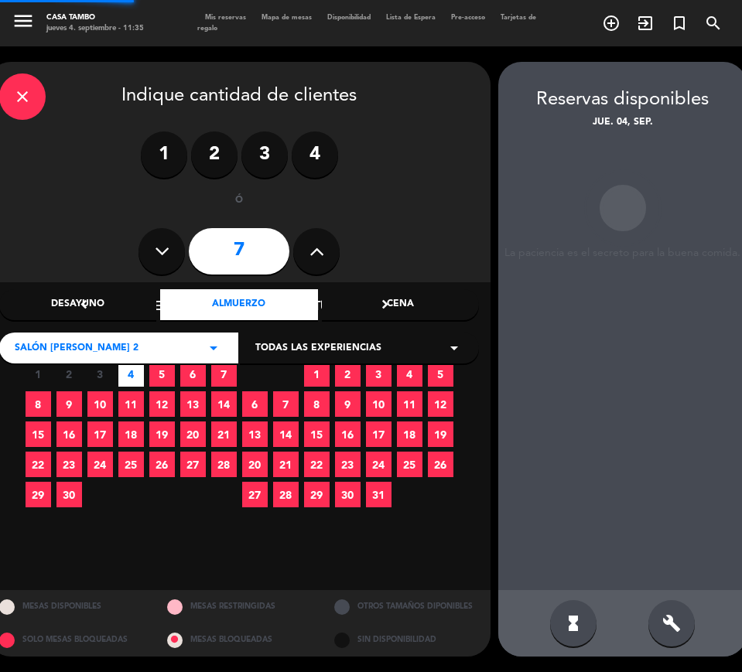
scroll to position [0, 5]
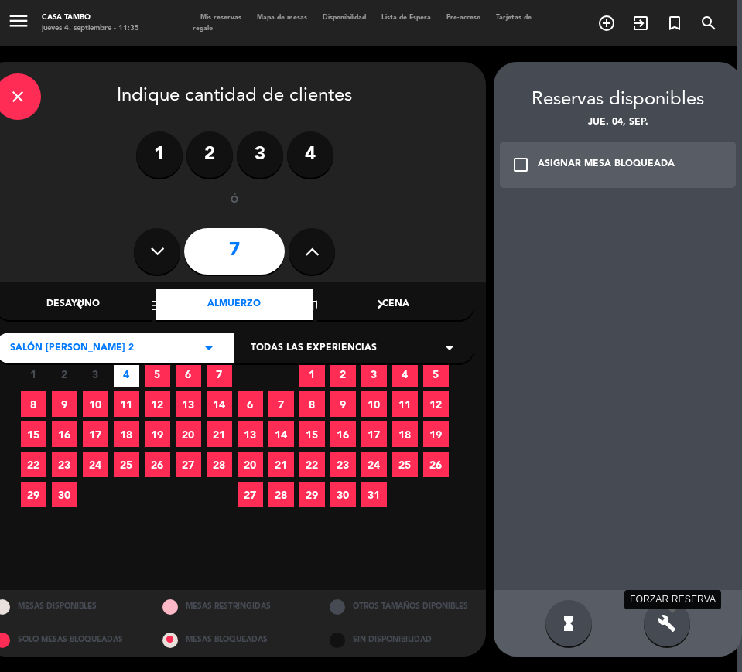
click at [670, 630] on icon "build" at bounding box center [667, 623] width 19 height 19
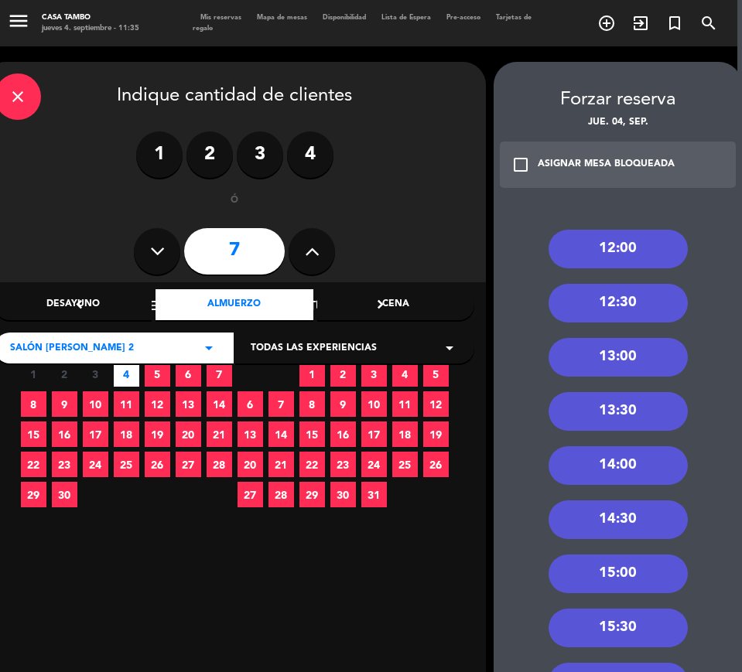
click at [638, 358] on div "13:00" at bounding box center [618, 357] width 139 height 39
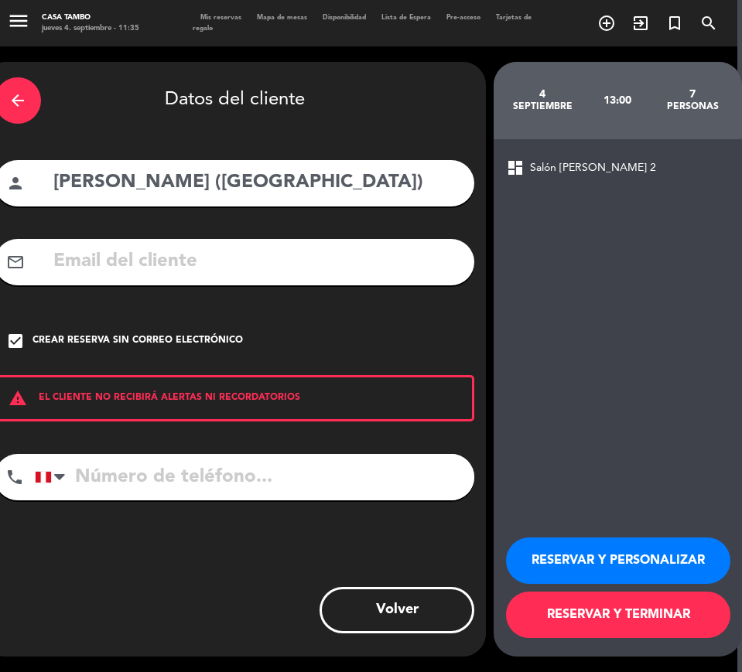
click at [686, 554] on button "RESERVAR Y PERSONALIZAR" at bounding box center [618, 561] width 224 height 46
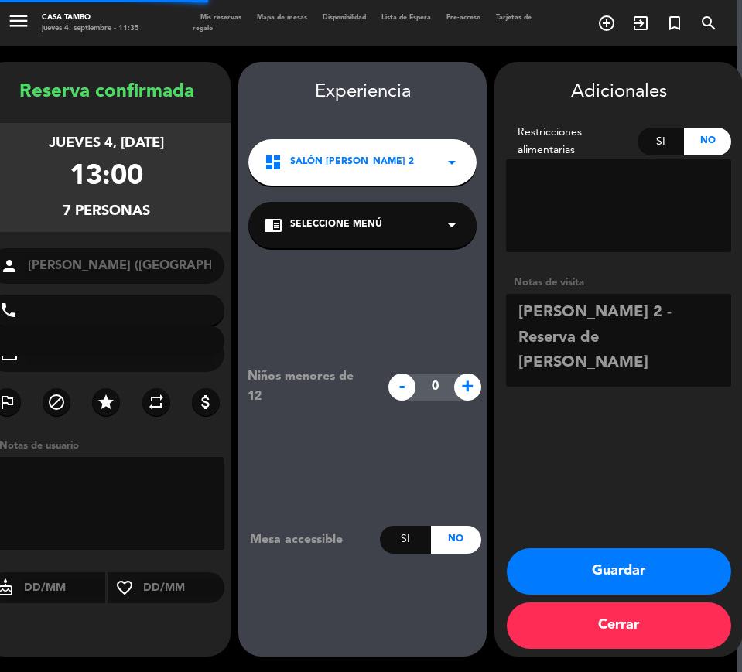
scroll to position [0, 0]
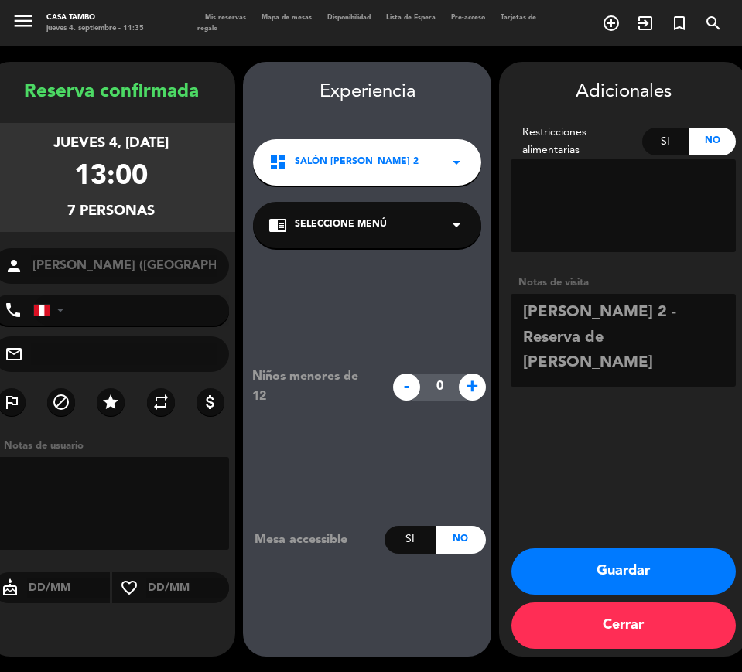
click at [457, 224] on icon "arrow_drop_down" at bounding box center [456, 225] width 19 height 19
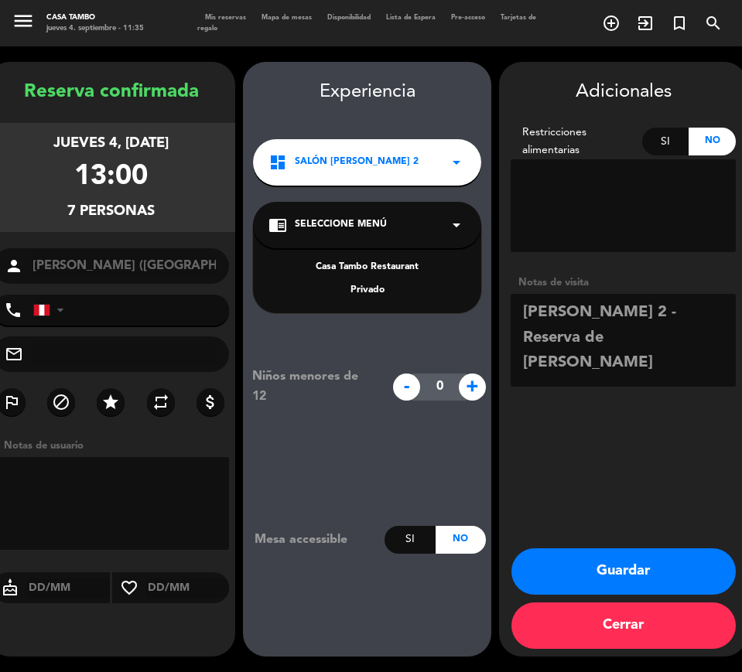
click at [378, 285] on div "Privado" at bounding box center [367, 290] width 197 height 15
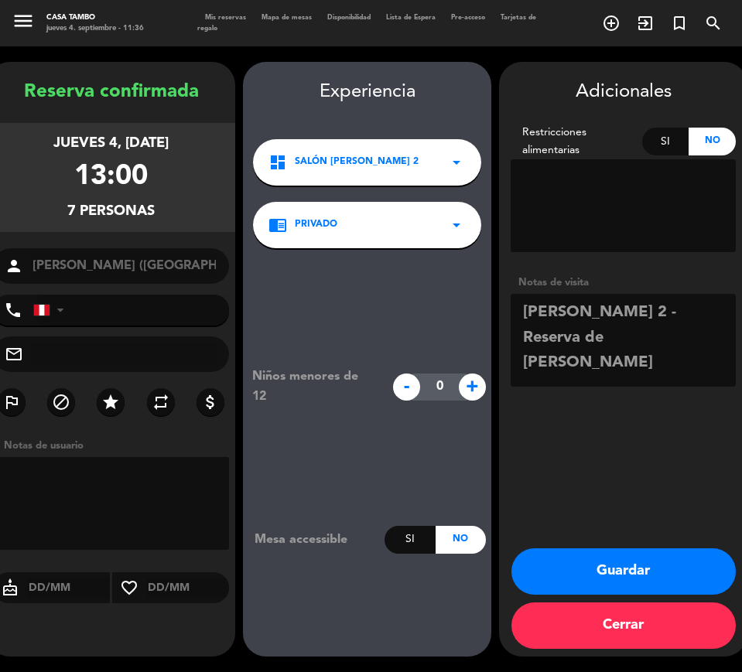
click at [663, 563] on button "Guardar" at bounding box center [624, 572] width 224 height 46
